Goal: Transaction & Acquisition: Purchase product/service

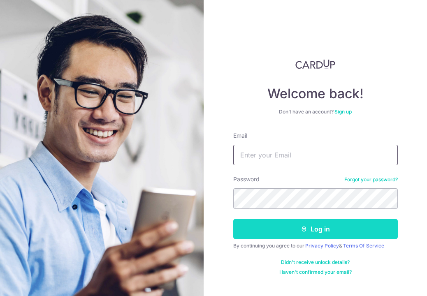
type input "[EMAIL_ADDRESS][DOMAIN_NAME]"
click at [301, 227] on icon "submit" at bounding box center [304, 229] width 7 height 7
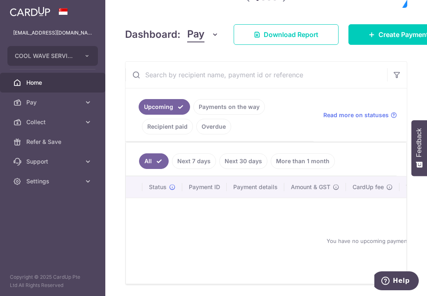
scroll to position [153, 0]
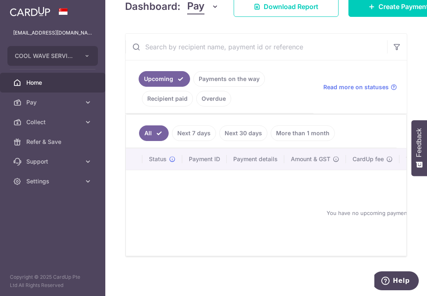
click at [49, 102] on div at bounding box center [215, 149] width 431 height 299
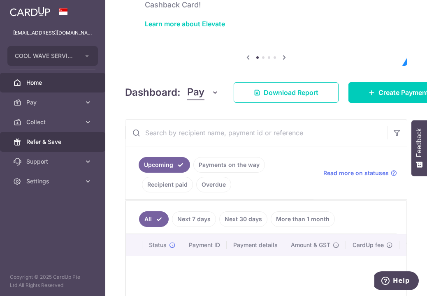
scroll to position [0, 0]
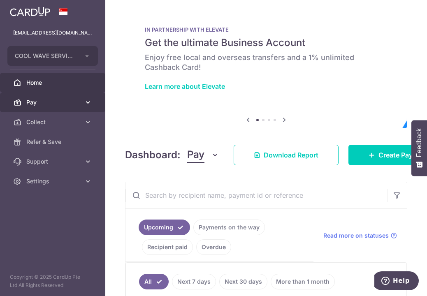
click at [52, 103] on span "Pay" at bounding box center [53, 102] width 54 height 8
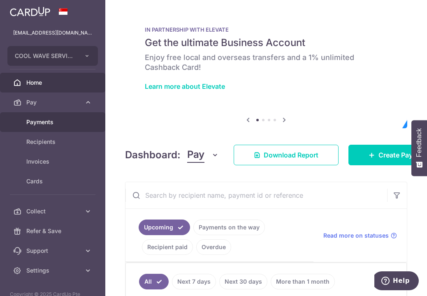
click at [40, 126] on link "Payments" at bounding box center [52, 122] width 105 height 20
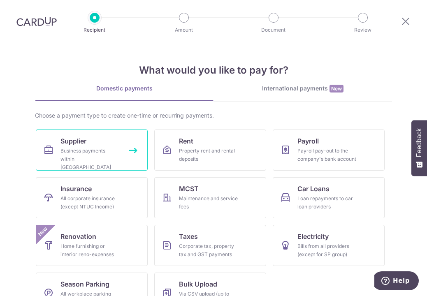
click at [118, 147] on link "Supplier Business payments within Singapore" at bounding box center [92, 150] width 112 height 41
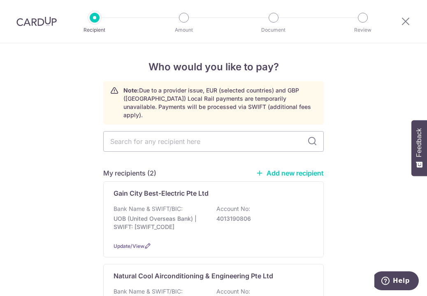
click at [26, 21] on img at bounding box center [36, 21] width 40 height 10
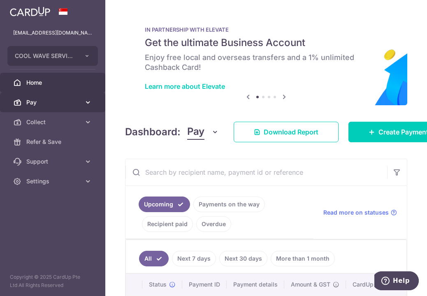
click at [40, 100] on span "Pay" at bounding box center [53, 102] width 54 height 8
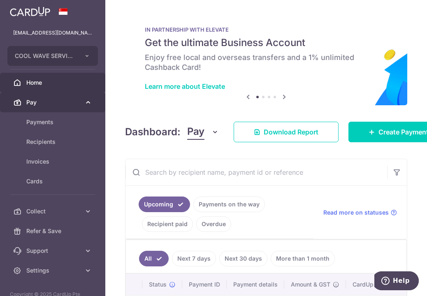
click at [49, 100] on span "Pay" at bounding box center [53, 102] width 54 height 8
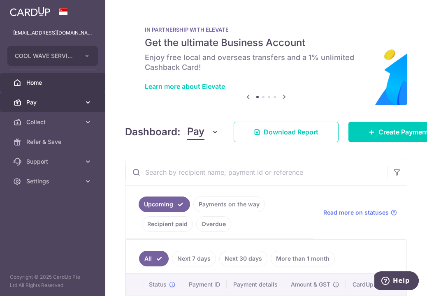
click at [42, 101] on span "Pay" at bounding box center [53, 102] width 54 height 8
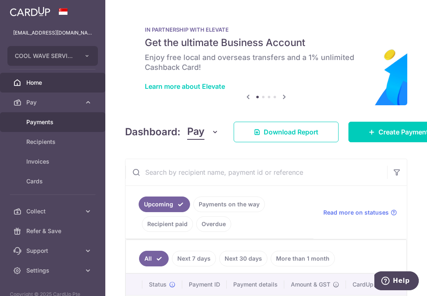
click at [26, 120] on link "Payments" at bounding box center [52, 122] width 105 height 20
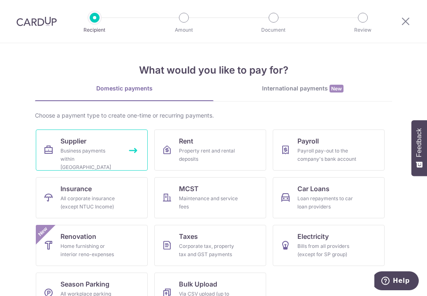
click at [92, 144] on link "Supplier Business payments within Singapore" at bounding box center [92, 150] width 112 height 41
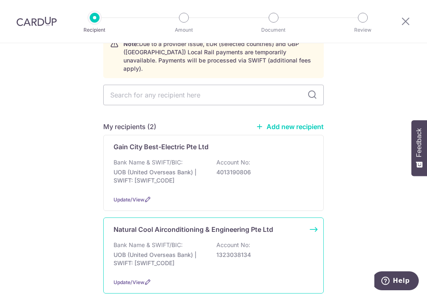
scroll to position [82, 0]
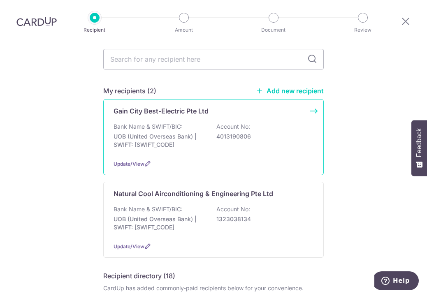
click at [182, 123] on div "Bank Name & SWIFT/BIC: UOB (United Overseas Bank) | SWIFT: [SWIFT_CODE] Account…" at bounding box center [214, 138] width 200 height 30
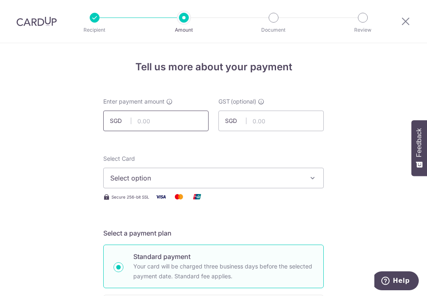
drag, startPoint x: 149, startPoint y: 117, endPoint x: 176, endPoint y: 122, distance: 27.6
click at [149, 117] on input "text" at bounding box center [155, 121] width 105 height 21
click at [152, 116] on input "text" at bounding box center [155, 121] width 105 height 21
drag, startPoint x: 163, startPoint y: 125, endPoint x: 179, endPoint y: 128, distance: 16.4
click at [164, 125] on input "text" at bounding box center [155, 121] width 105 height 21
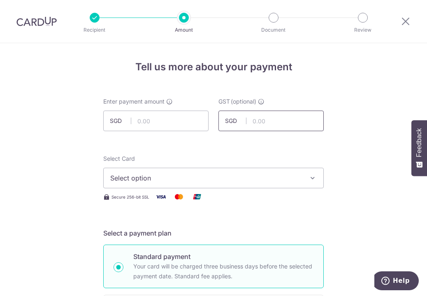
click at [247, 126] on input "text" at bounding box center [271, 121] width 105 height 21
click at [167, 123] on input "text" at bounding box center [155, 121] width 105 height 21
click at [161, 122] on input "text" at bounding box center [155, 121] width 105 height 21
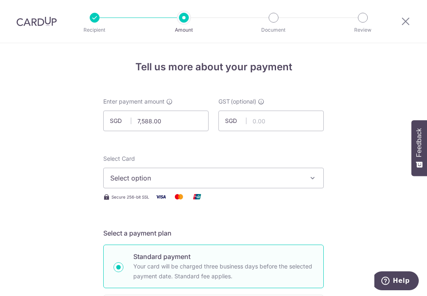
click at [414, 176] on button "Feedback" at bounding box center [420, 148] width 16 height 56
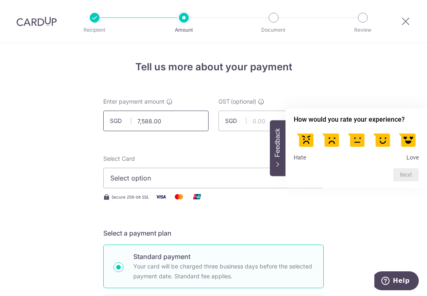
click at [189, 130] on input "7,588.00" at bounding box center [155, 121] width 105 height 21
click at [186, 112] on input "7,588.70" at bounding box center [155, 121] width 105 height 21
type input "7,588.70"
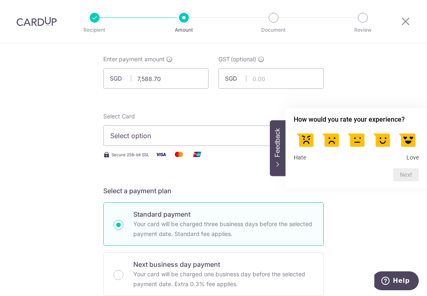
scroll to position [82, 0]
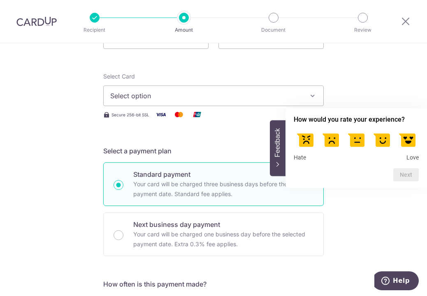
click at [177, 114] on img at bounding box center [179, 114] width 16 height 10
click at [202, 97] on span "Select option" at bounding box center [206, 96] width 192 height 10
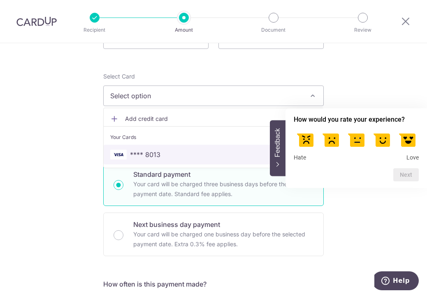
click at [170, 156] on span "**** 8013" at bounding box center [213, 155] width 207 height 10
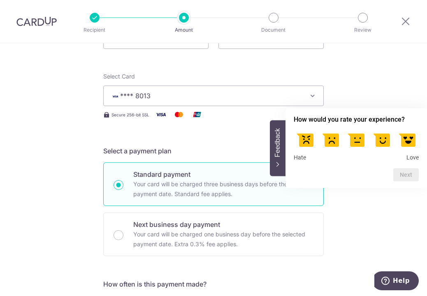
click at [277, 152] on span "Feedback" at bounding box center [277, 142] width 7 height 29
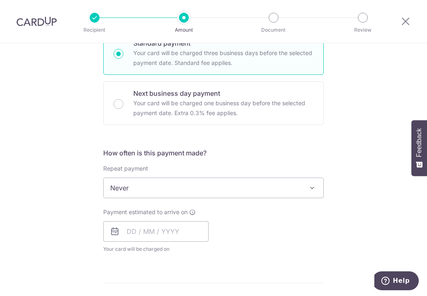
scroll to position [288, 0]
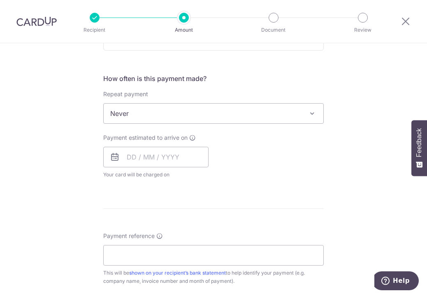
click at [176, 119] on span "Never" at bounding box center [214, 114] width 220 height 20
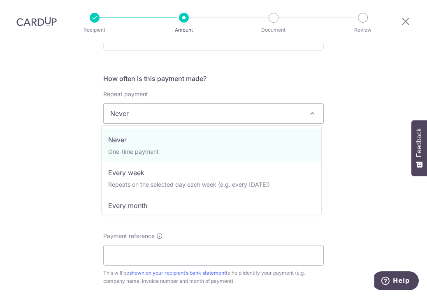
click at [353, 132] on div "Tell us more about your payment Enter payment amount SGD 7,588.70 7588.70 GST (…" at bounding box center [213, 155] width 427 height 800
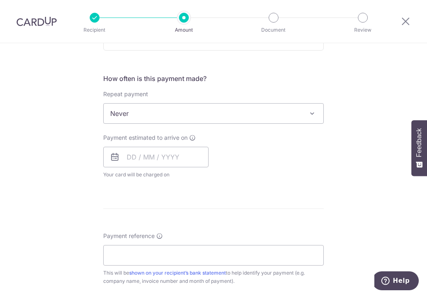
click at [276, 153] on div "Payment estimated to arrive on Your card will be charged on for the first payme…" at bounding box center [213, 156] width 230 height 45
click at [184, 152] on input "text" at bounding box center [155, 157] width 105 height 21
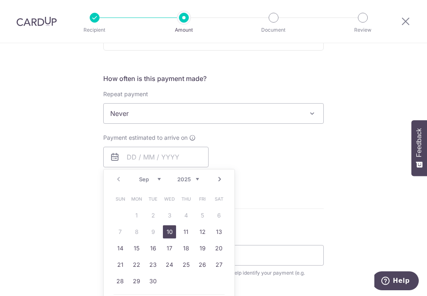
click at [168, 230] on link "10" at bounding box center [169, 232] width 13 height 13
type input "10/09/2025"
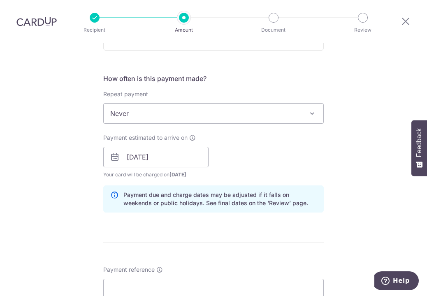
click at [276, 145] on div "Payment estimated to arrive on 10/09/2025 Prev Next Sep Oct Nov Dec 2025 2026 2…" at bounding box center [213, 156] width 230 height 45
click at [150, 164] on input "10/09/2025" at bounding box center [155, 157] width 105 height 21
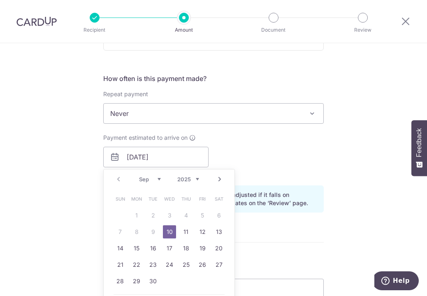
click at [330, 131] on div "Tell us more about your payment Enter payment amount SGD 7,588.70 7588.70 GST (…" at bounding box center [213, 171] width 427 height 833
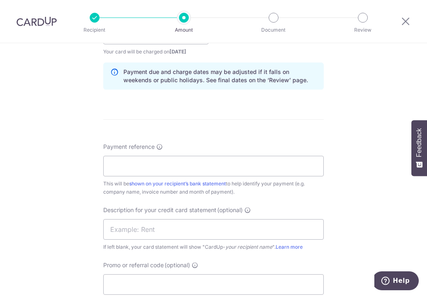
scroll to position [412, 0]
click at [240, 173] on input "Payment reference" at bounding box center [213, 166] width 221 height 21
click at [154, 170] on input "Cool Wave Services - July 2025" at bounding box center [213, 166] width 221 height 21
click at [200, 168] on input "Cool Wave Services - July 2025" at bounding box center [213, 166] width 221 height 21
click at [183, 169] on input "Cool Wave Services - July 2025" at bounding box center [213, 166] width 221 height 21
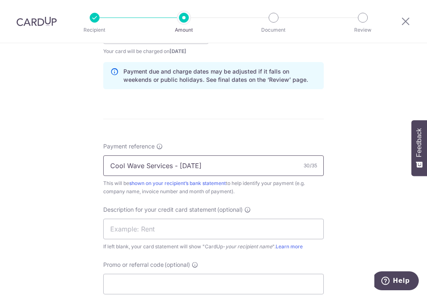
click at [183, 169] on input "Cool Wave Services - July 2025" at bounding box center [213, 166] width 221 height 21
type input "Cool Wave Services - Aug 2025"
click at [332, 221] on div "Tell us more about your payment Enter payment amount SGD 7,588.70 7588.70 GST (…" at bounding box center [213, 48] width 427 height 833
drag, startPoint x: 237, startPoint y: 244, endPoint x: 200, endPoint y: 219, distance: 44.2
click at [236, 244] on icon "your recipient name" at bounding box center [249, 247] width 47 height 6
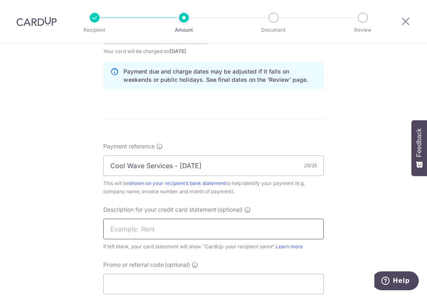
drag, startPoint x: 201, startPoint y: 217, endPoint x: 266, endPoint y: 234, distance: 67.6
click at [202, 219] on div "Description for your credit card statement (optional) If left blank, your card …" at bounding box center [213, 228] width 221 height 45
click at [282, 230] on input "text" at bounding box center [213, 229] width 221 height 21
type input "F"
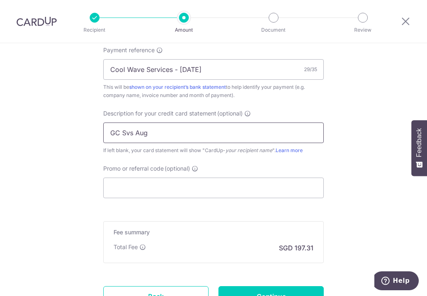
scroll to position [453, 0]
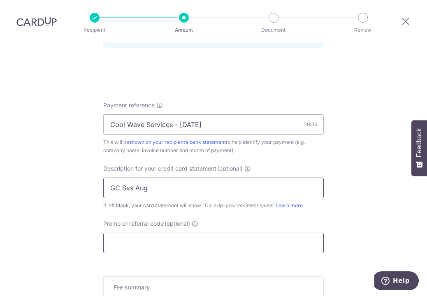
type input "GC Svs Aug"
click at [207, 240] on input "Promo or referral code (optional)" at bounding box center [213, 243] width 221 height 21
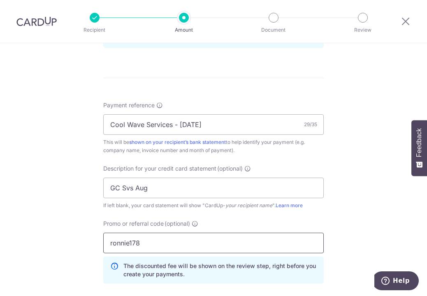
type input "ronnie178"
click at [386, 175] on div "Tell us more about your payment Enter payment amount SGD 7,588.70 7588.70 GST (…" at bounding box center [213, 25] width 427 height 870
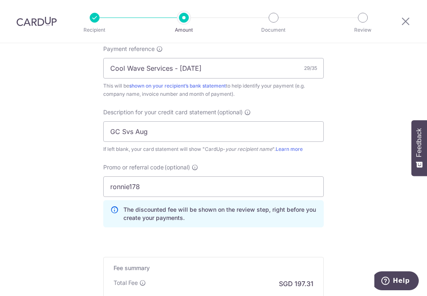
scroll to position [576, 0]
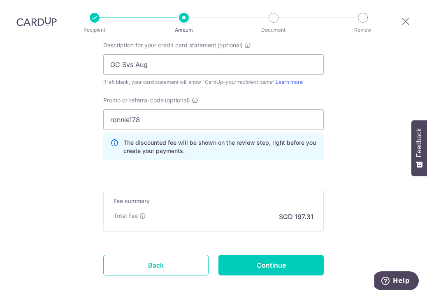
click at [208, 207] on div "Fee summary Base fee Extend fee Next-day fee Total Fee SGD 197.31" at bounding box center [213, 211] width 221 height 42
click at [264, 261] on input "Continue" at bounding box center [271, 265] width 105 height 21
type input "Create Schedule"
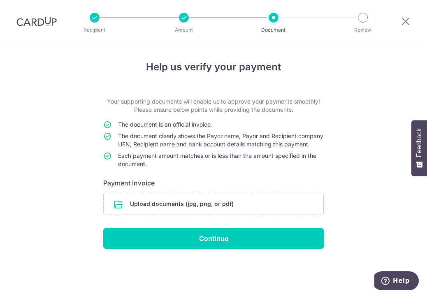
click at [391, 182] on div "Help us verify your payment Your supporting documents will enable us to approve…" at bounding box center [213, 169] width 427 height 253
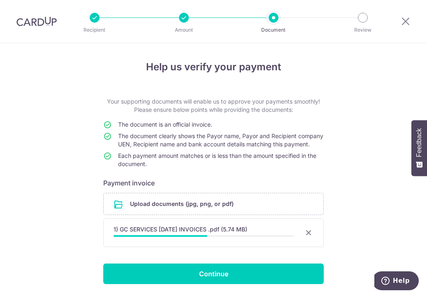
click at [163, 152] on td "The document clearly shows the Payor name, Payor and Recipient company UEN, Rec…" at bounding box center [221, 142] width 206 height 20
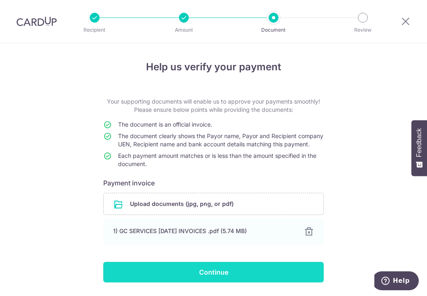
click at [241, 281] on input "Continue" at bounding box center [213, 272] width 221 height 21
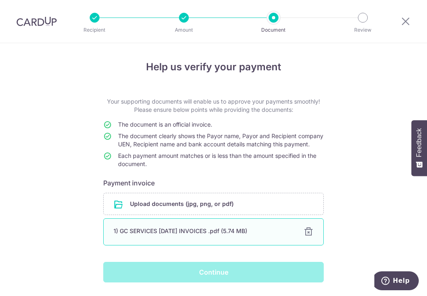
scroll to position [33, 0]
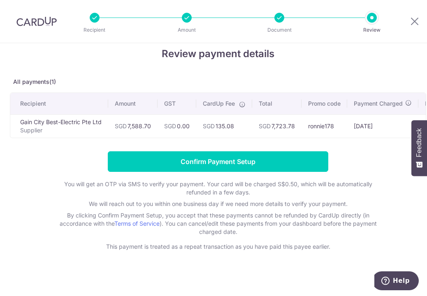
scroll to position [21, 0]
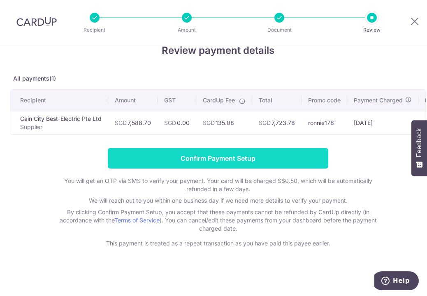
click at [248, 158] on input "Confirm Payment Setup" at bounding box center [218, 158] width 221 height 21
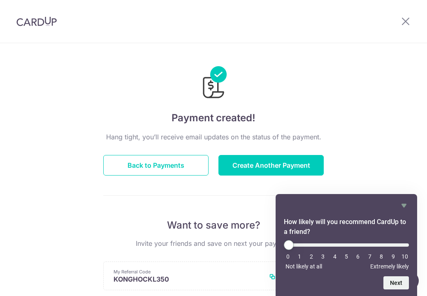
click at [230, 98] on div at bounding box center [213, 77] width 221 height 48
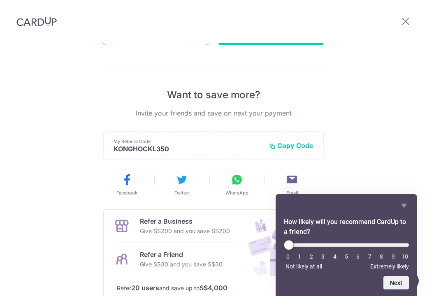
scroll to position [186, 0]
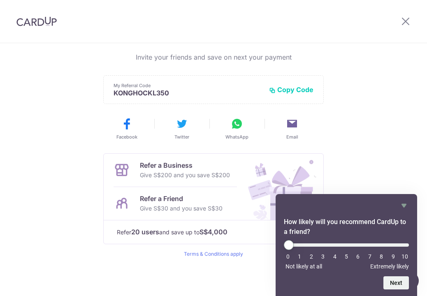
drag, startPoint x: 403, startPoint y: 200, endPoint x: 399, endPoint y: 193, distance: 7.6
click at [403, 200] on div "How likely will you recommend CardUp to a friend? 0 1 2 3 4 5 6 7 8 9 10 Not li…" at bounding box center [347, 245] width 142 height 102
click at [399, 201] on icon "Hide survey" at bounding box center [404, 206] width 10 height 10
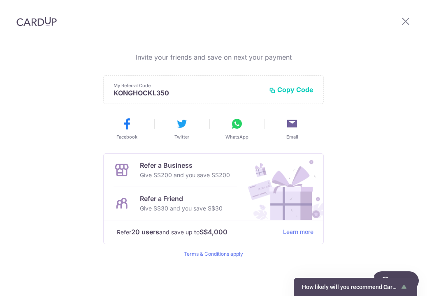
scroll to position [0, 0]
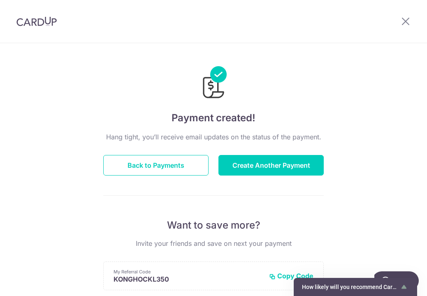
click at [354, 121] on div "Payment created! Hang tight, you’ll receive email updates on the status of the …" at bounding box center [213, 263] width 427 height 440
click at [185, 164] on button "Back to Payments" at bounding box center [155, 165] width 105 height 21
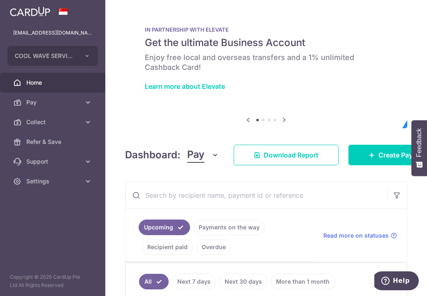
scroll to position [97, 0]
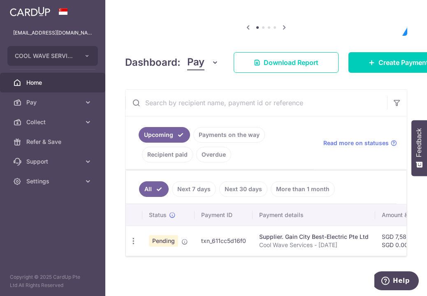
click at [296, 236] on div "Supplier. Gain City Best-Electric Pte Ltd" at bounding box center [313, 237] width 109 height 8
click at [206, 236] on td "txn_611cc5d16f0" at bounding box center [224, 241] width 58 height 30
click at [174, 237] on span "Pending" at bounding box center [163, 241] width 29 height 12
click at [180, 237] on td "Pending" at bounding box center [168, 241] width 52 height 30
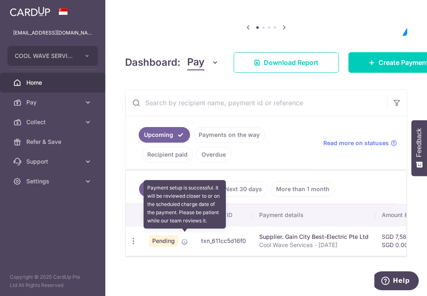
click at [183, 239] on icon at bounding box center [185, 242] width 7 height 7
drag, startPoint x: 184, startPoint y: 238, endPoint x: 176, endPoint y: 238, distance: 7.4
click at [184, 239] on icon at bounding box center [185, 242] width 7 height 7
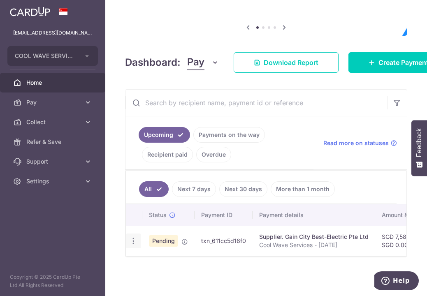
click at [133, 241] on icon "button" at bounding box center [133, 241] width 9 height 9
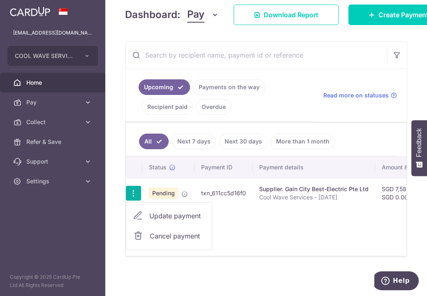
click at [292, 241] on div "Status Payment ID Payment details Amount & GST CardUp fee Total amt. Charge dat…" at bounding box center [266, 206] width 281 height 99
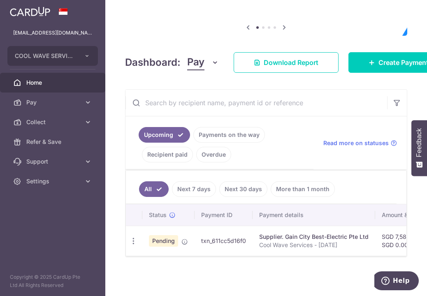
click at [207, 187] on link "Next 7 days" at bounding box center [194, 190] width 44 height 16
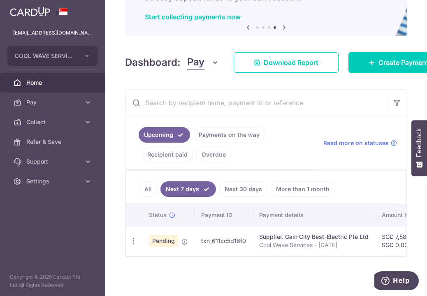
click at [272, 133] on ul "Upcoming Payments on the way Recipient paid Overdue" at bounding box center [220, 142] width 188 height 53
click at [254, 132] on link "Payments on the way" at bounding box center [229, 135] width 72 height 16
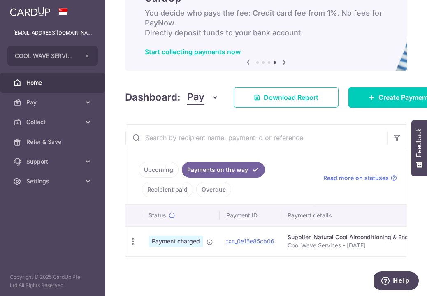
click at [162, 170] on link "Upcoming" at bounding box center [159, 170] width 40 height 16
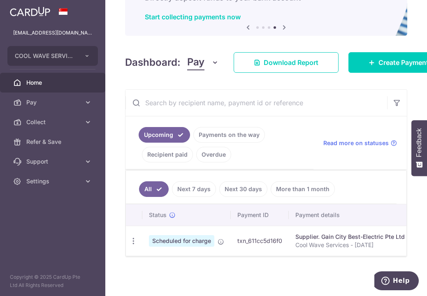
click at [220, 134] on link "Payments on the way" at bounding box center [229, 135] width 72 height 16
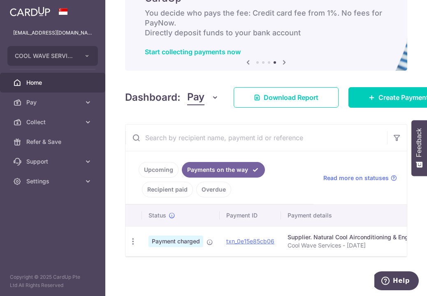
scroll to position [62, 0]
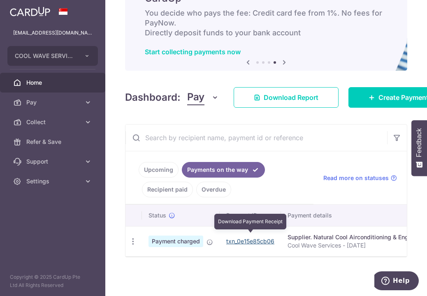
click at [258, 238] on link "txn_0e15e85cb06" at bounding box center [250, 241] width 48 height 7
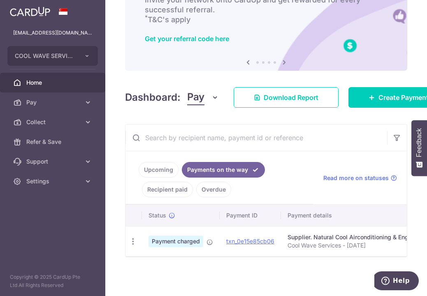
click at [144, 116] on div "× Pause Schedule Pause all future payments in this series Pause just this one p…" at bounding box center [266, 148] width 322 height 296
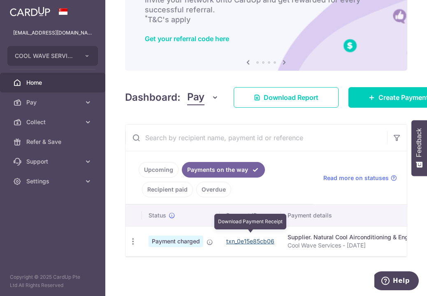
drag, startPoint x: 237, startPoint y: 235, endPoint x: 244, endPoint y: 42, distance: 193.2
click at [237, 238] on link "txn_0e15e85cb06" at bounding box center [250, 241] width 48 height 7
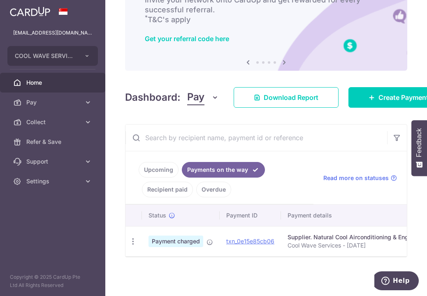
click at [331, 125] on input "text" at bounding box center [257, 138] width 262 height 26
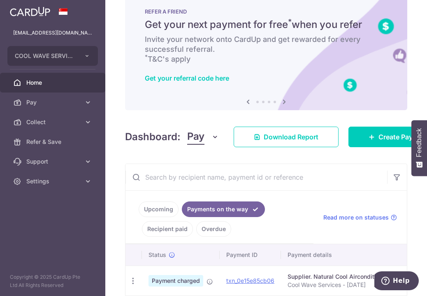
scroll to position [0, 0]
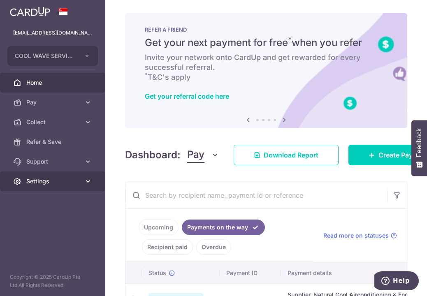
click at [90, 189] on link "Settings" at bounding box center [52, 182] width 105 height 20
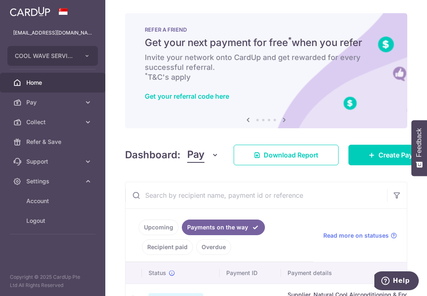
click at [57, 231] on ul "Account Logout" at bounding box center [52, 216] width 105 height 50
click at [51, 225] on span "Logout" at bounding box center [53, 221] width 54 height 8
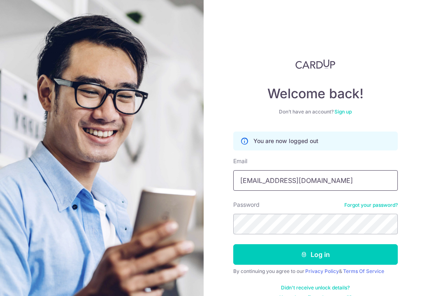
click at [331, 176] on input "[EMAIL_ADDRESS][DOMAIN_NAME]" at bounding box center [315, 180] width 165 height 21
type input "[EMAIL_ADDRESS][DOMAIN_NAME]"
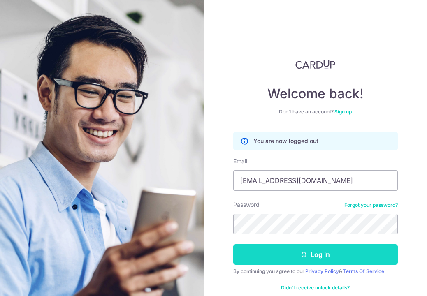
click at [250, 252] on button "Log in" at bounding box center [315, 254] width 165 height 21
